Goal: Task Accomplishment & Management: Complete application form

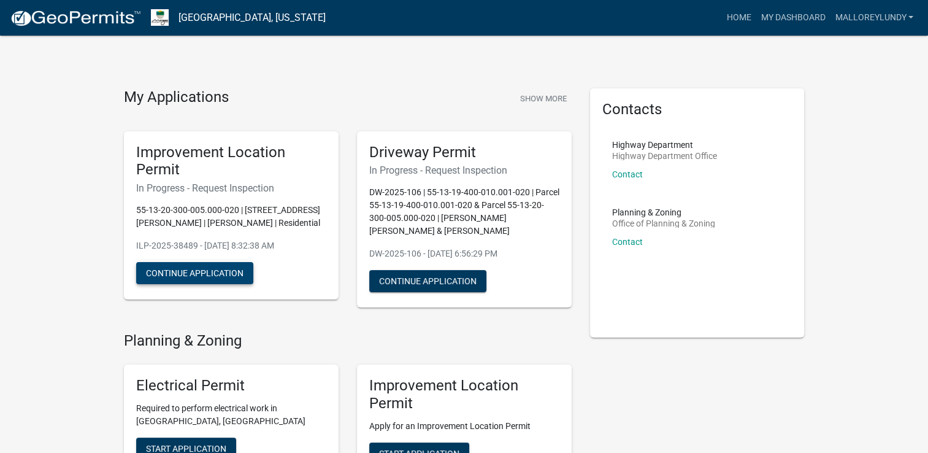
click at [167, 274] on button "Continue Application" at bounding box center [194, 273] width 117 height 22
click at [216, 270] on button "Continue Application" at bounding box center [194, 273] width 117 height 22
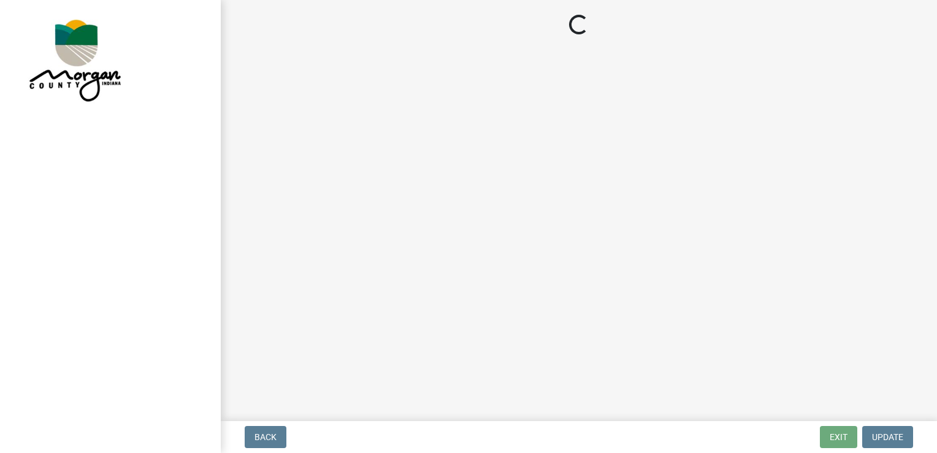
click at [294, 119] on main "Loading..." at bounding box center [579, 208] width 716 height 416
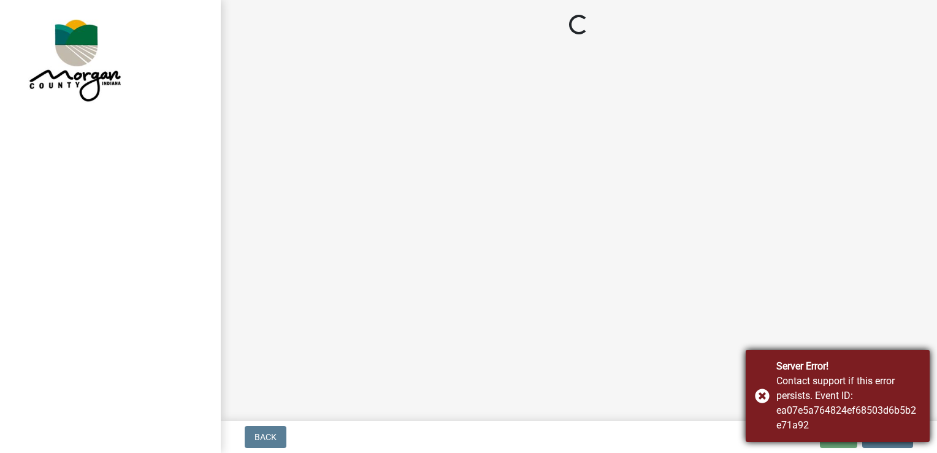
click at [761, 391] on div "Server Error! Contact support if this error persists. Event ID: ea07e5a764824ef…" at bounding box center [838, 396] width 184 height 92
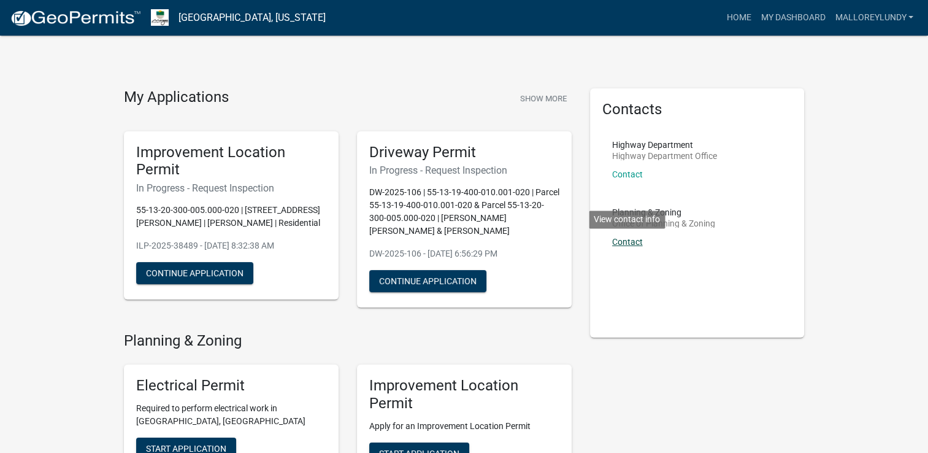
click at [628, 240] on link "Contact" at bounding box center [627, 242] width 31 height 10
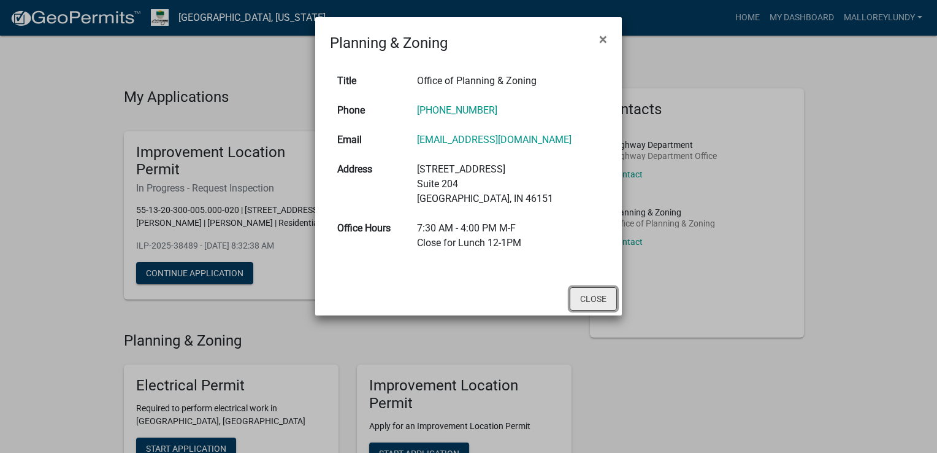
click at [601, 290] on button "Close" at bounding box center [593, 298] width 47 height 23
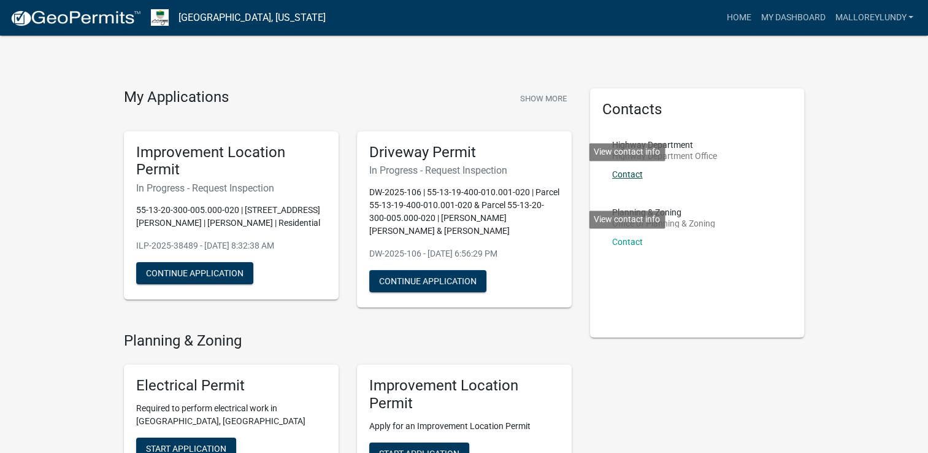
click at [629, 175] on link "Contact" at bounding box center [627, 174] width 31 height 10
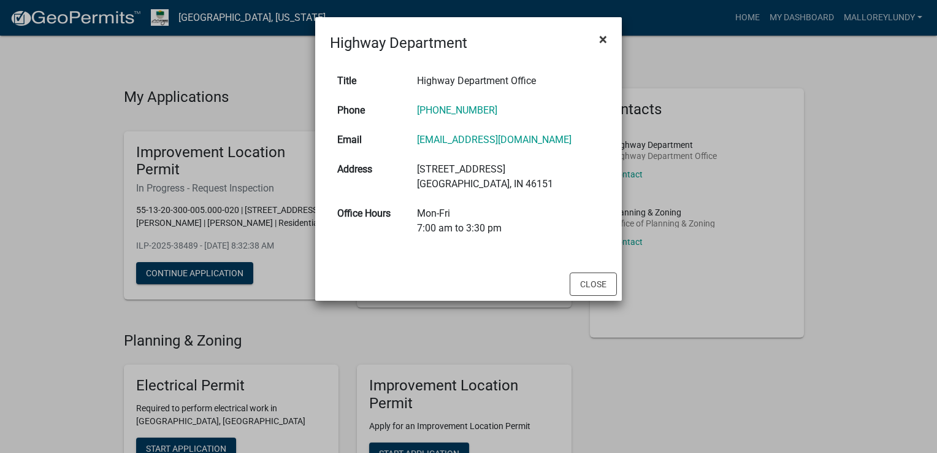
click at [599, 39] on span "×" at bounding box center [603, 39] width 8 height 17
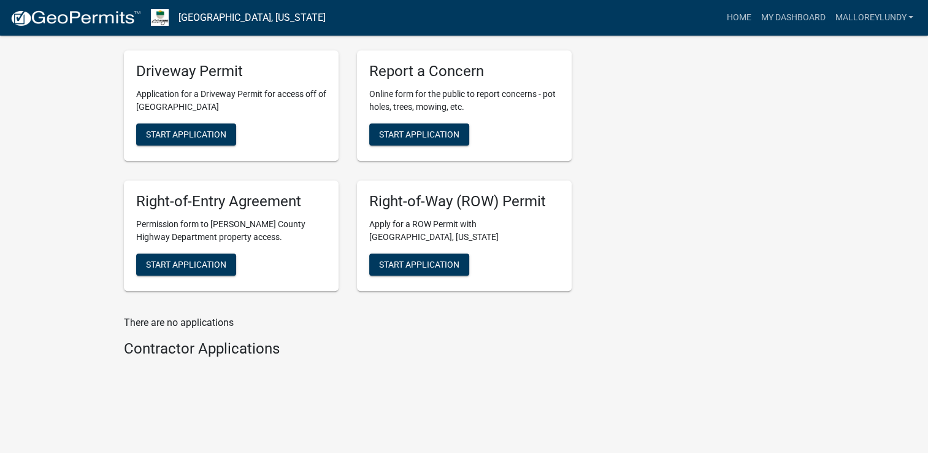
scroll to position [621, 0]
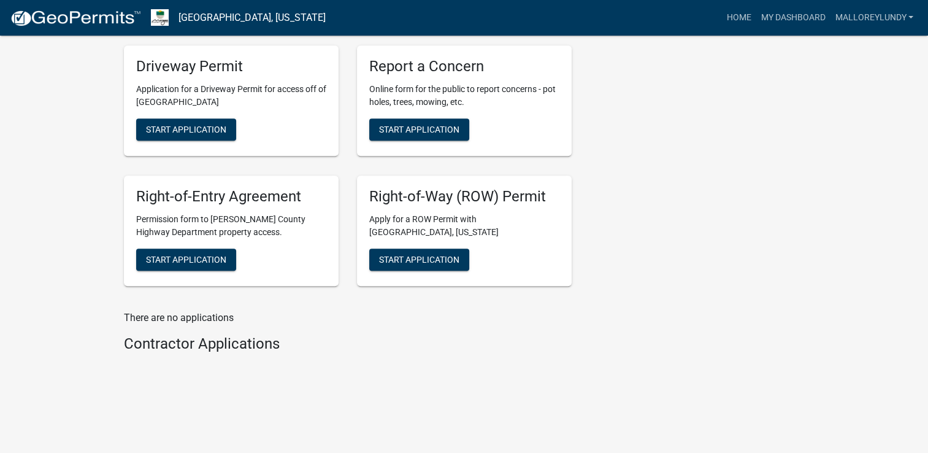
click at [266, 344] on h4 "Contractor Applications" at bounding box center [348, 344] width 448 height 18
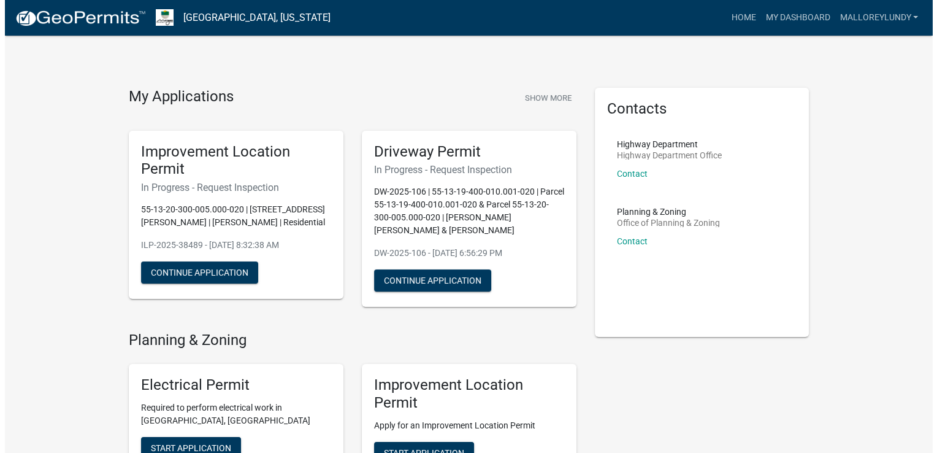
scroll to position [0, 0]
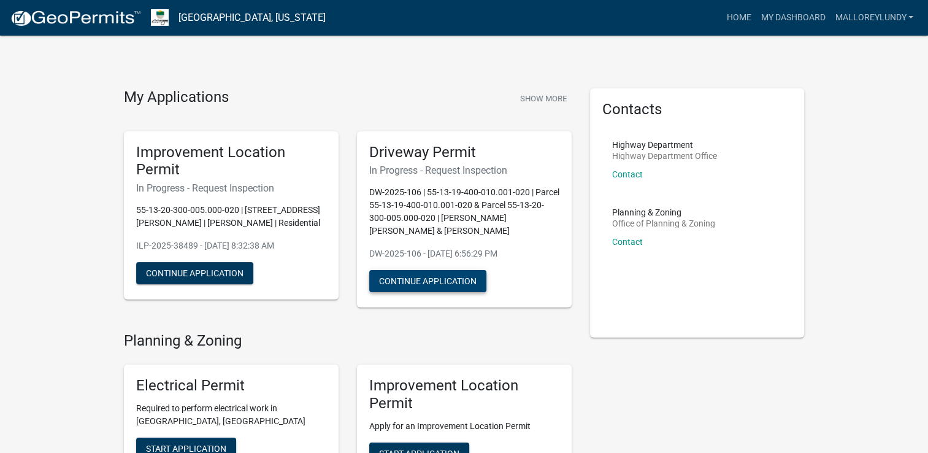
click at [452, 282] on button "Continue Application" at bounding box center [427, 281] width 117 height 22
click at [221, 274] on button "Continue Application" at bounding box center [194, 273] width 117 height 22
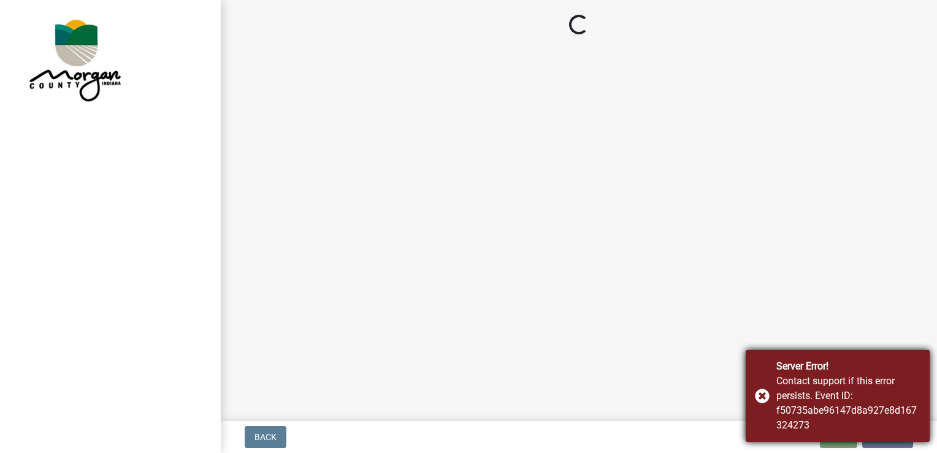
click at [765, 396] on div "Server Error! Contact support if this error persists. Event ID: f50735abe96147d…" at bounding box center [838, 396] width 184 height 92
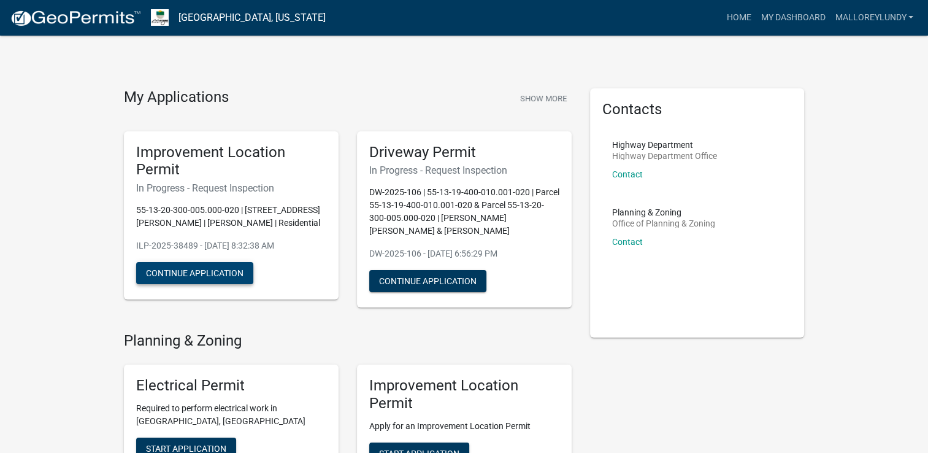
click at [185, 270] on button "Continue Application" at bounding box center [194, 273] width 117 height 22
click at [213, 276] on button "Continue Application" at bounding box center [194, 273] width 117 height 22
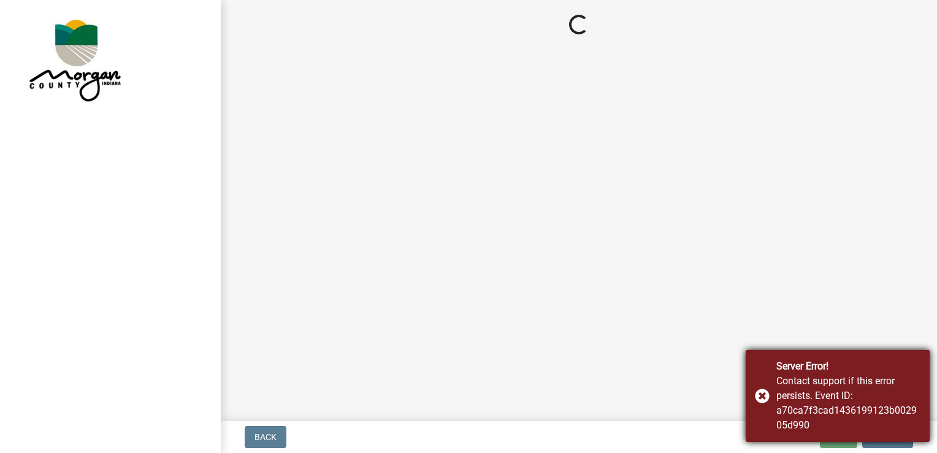
click at [765, 391] on div "Server Error! Contact support if this error persists. Event ID: a70ca7f3cad1436…" at bounding box center [838, 396] width 184 height 92
